Goal: Transaction & Acquisition: Purchase product/service

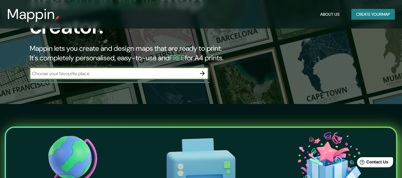
scroll to position [59, 0]
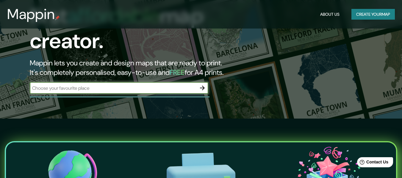
click at [180, 85] on input "text" at bounding box center [113, 88] width 167 height 7
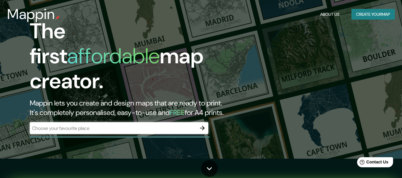
scroll to position [30, 0]
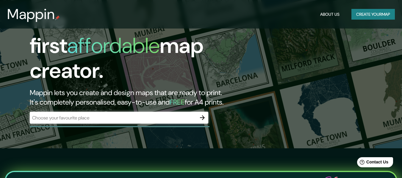
click at [127, 116] on div "​" at bounding box center [119, 118] width 178 height 12
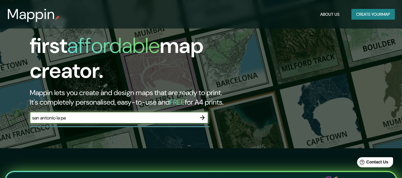
type input "san antonio la paz"
click at [201, 114] on icon "button" at bounding box center [202, 117] width 7 height 7
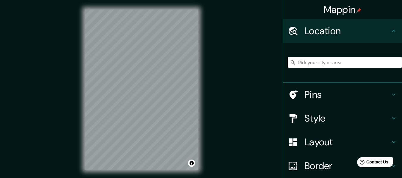
click at [308, 66] on input "Pick your city or area" at bounding box center [345, 62] width 114 height 11
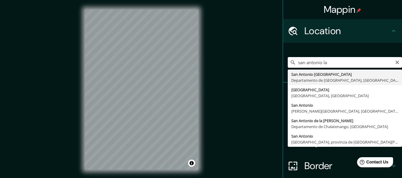
type input "San Antonio La Paz, Departamento de El Progreso, Guatemala"
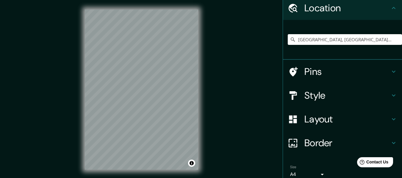
scroll to position [49, 0]
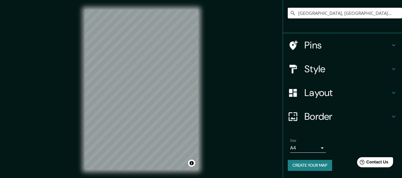
click at [304, 47] on h4 "Pins" at bounding box center [347, 45] width 86 height 12
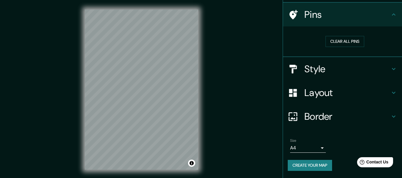
scroll to position [40, 0]
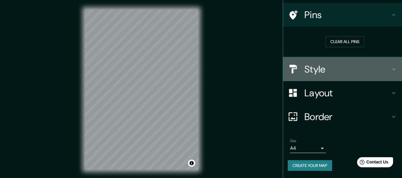
click at [307, 71] on h4 "Style" at bounding box center [347, 69] width 86 height 12
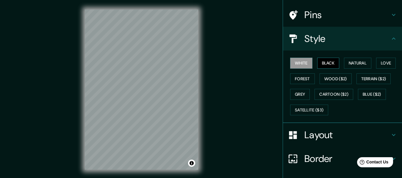
click at [324, 63] on button "Black" at bounding box center [328, 63] width 22 height 11
click at [351, 66] on button "Natural" at bounding box center [357, 63] width 27 height 11
click at [305, 63] on button "White" at bounding box center [301, 63] width 22 height 11
click at [382, 61] on button "Love" at bounding box center [386, 63] width 20 height 11
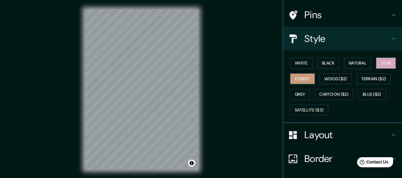
click at [294, 82] on button "Forest" at bounding box center [302, 78] width 25 height 11
click at [344, 79] on button "Wood ($2)" at bounding box center [335, 78] width 32 height 11
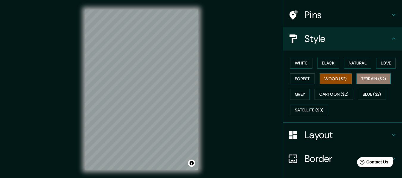
click at [362, 80] on button "Terrain ($2)" at bounding box center [373, 78] width 35 height 11
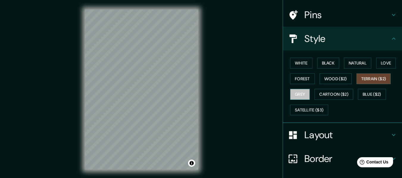
click at [292, 95] on button "Grey" at bounding box center [300, 94] width 20 height 11
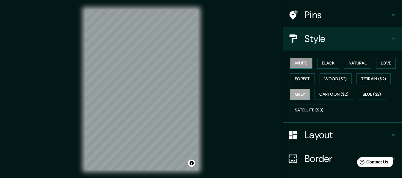
click at [291, 65] on button "White" at bounding box center [301, 63] width 22 height 11
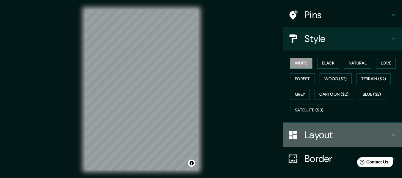
click at [315, 137] on h4 "Layout" at bounding box center [347, 135] width 86 height 12
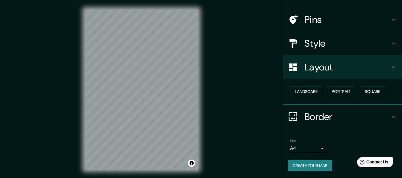
scroll to position [36, 0]
click at [307, 93] on button "Landscape" at bounding box center [306, 91] width 32 height 11
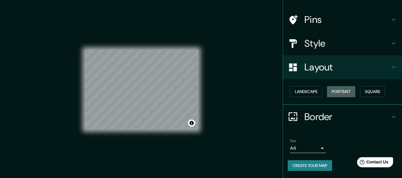
click at [337, 93] on button "Portrait" at bounding box center [341, 91] width 28 height 11
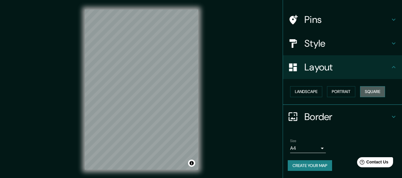
click at [371, 90] on button "Square" at bounding box center [372, 91] width 25 height 11
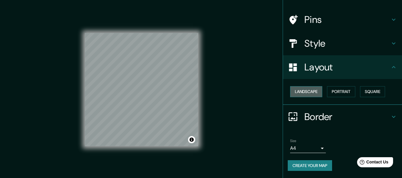
click at [302, 92] on button "Landscape" at bounding box center [306, 91] width 32 height 11
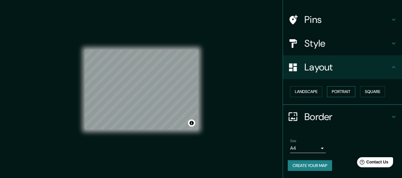
click at [332, 94] on button "Portrait" at bounding box center [341, 91] width 28 height 11
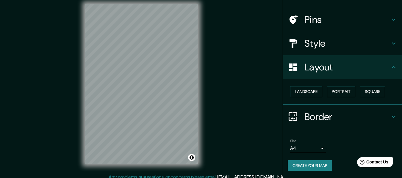
scroll to position [11, 0]
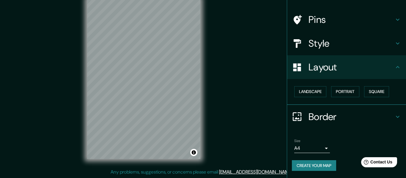
click at [319, 148] on body "Mappin Location San Antonio La Paz, Departamento de El Progreso, Guatemala Pins…" at bounding box center [203, 78] width 406 height 178
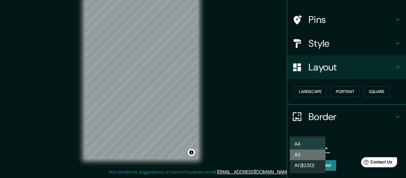
click at [307, 153] on li "A3" at bounding box center [308, 155] width 36 height 11
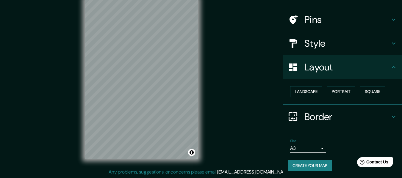
click at [305, 150] on body "Mappin Location San Antonio La Paz, Departamento de El Progreso, Guatemala Pins…" at bounding box center [201, 78] width 402 height 178
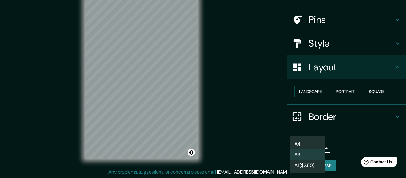
click at [304, 145] on li "A4" at bounding box center [308, 144] width 36 height 11
type input "single"
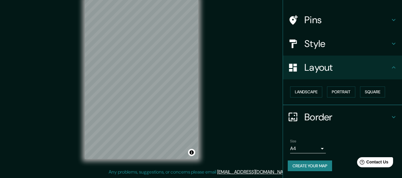
scroll to position [36, 0]
click at [310, 165] on button "Create your map" at bounding box center [310, 165] width 44 height 11
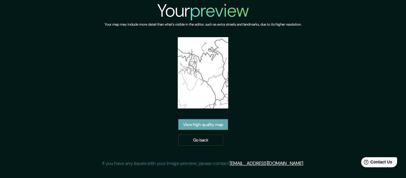
click at [220, 126] on link "View high quality map" at bounding box center [203, 124] width 50 height 11
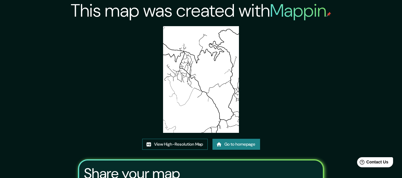
click at [167, 142] on link "View High-Resolution Map" at bounding box center [174, 144] width 65 height 11
click at [231, 145] on link "Go to homepage" at bounding box center [236, 144] width 48 height 11
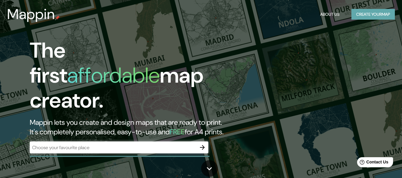
click at [363, 15] on button "Create your map" at bounding box center [372, 14] width 43 height 11
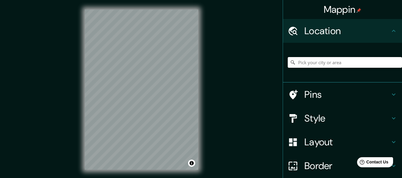
click at [319, 65] on input "Pick your city or area" at bounding box center [345, 62] width 114 height 11
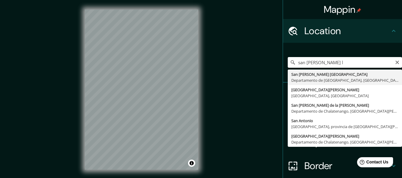
type input "San Antonio La Paz, Departamento de El Progreso, Guatemala"
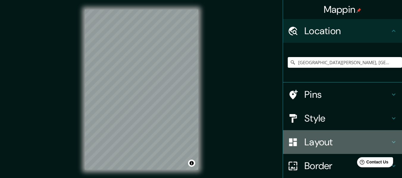
click at [289, 141] on icon at bounding box center [293, 142] width 10 height 10
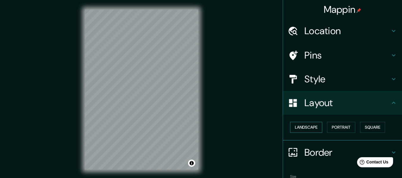
click at [308, 125] on button "Landscape" at bounding box center [306, 127] width 32 height 11
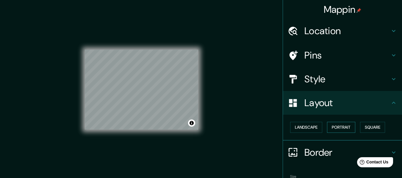
click at [337, 130] on button "Portrait" at bounding box center [341, 127] width 28 height 11
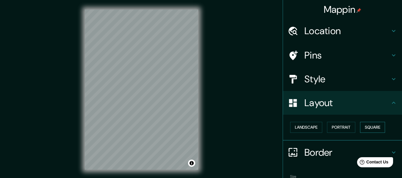
click at [376, 126] on button "Square" at bounding box center [372, 127] width 25 height 11
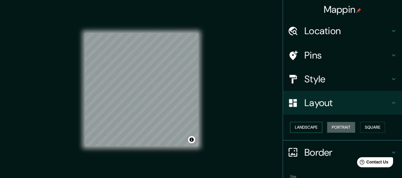
drag, startPoint x: 336, startPoint y: 126, endPoint x: 295, endPoint y: 129, distance: 40.8
click at [335, 126] on button "Portrait" at bounding box center [341, 127] width 28 height 11
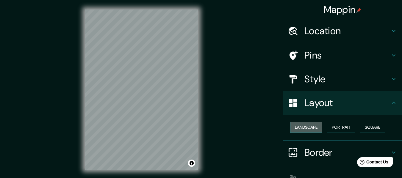
click at [299, 126] on button "Landscape" at bounding box center [306, 127] width 32 height 11
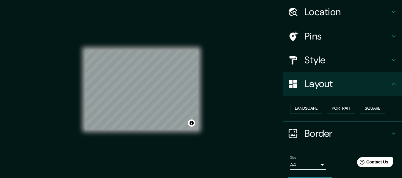
scroll to position [36, 0]
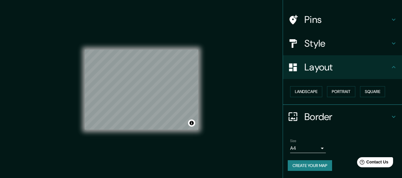
click at [300, 150] on body "Mappin Location San Antonio La Paz, Departamento de El Progreso, Guatemala Pins…" at bounding box center [201, 89] width 402 height 178
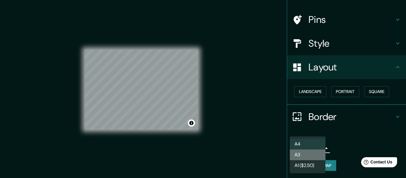
click at [301, 153] on li "A3" at bounding box center [308, 155] width 36 height 11
type input "a4"
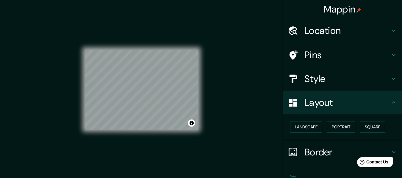
scroll to position [0, 0]
